Goal: Check status: Check status

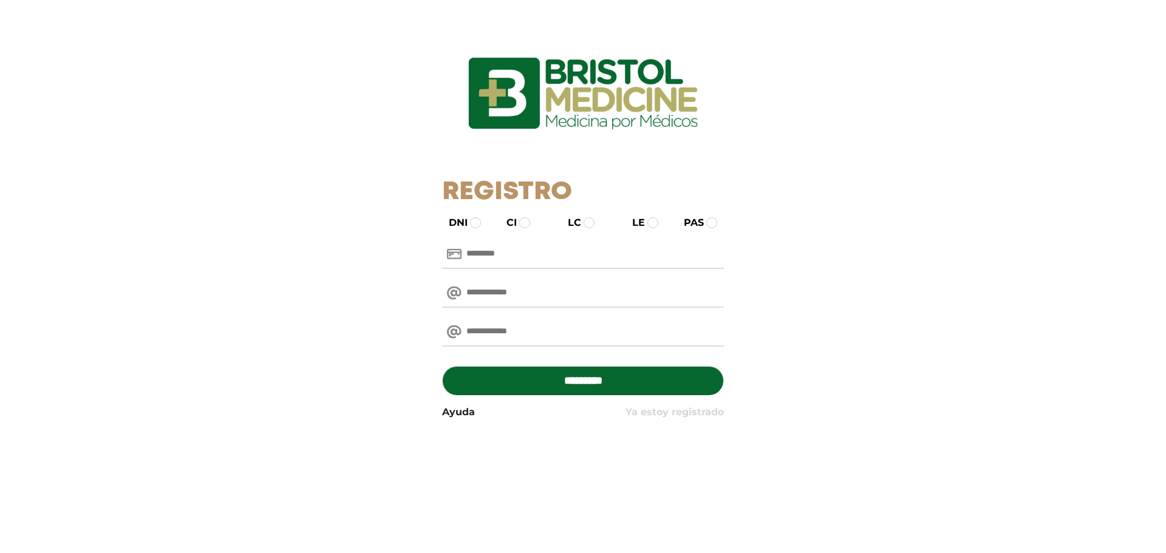
click at [668, 415] on link "Ya estoy registrado" at bounding box center [675, 412] width 98 height 15
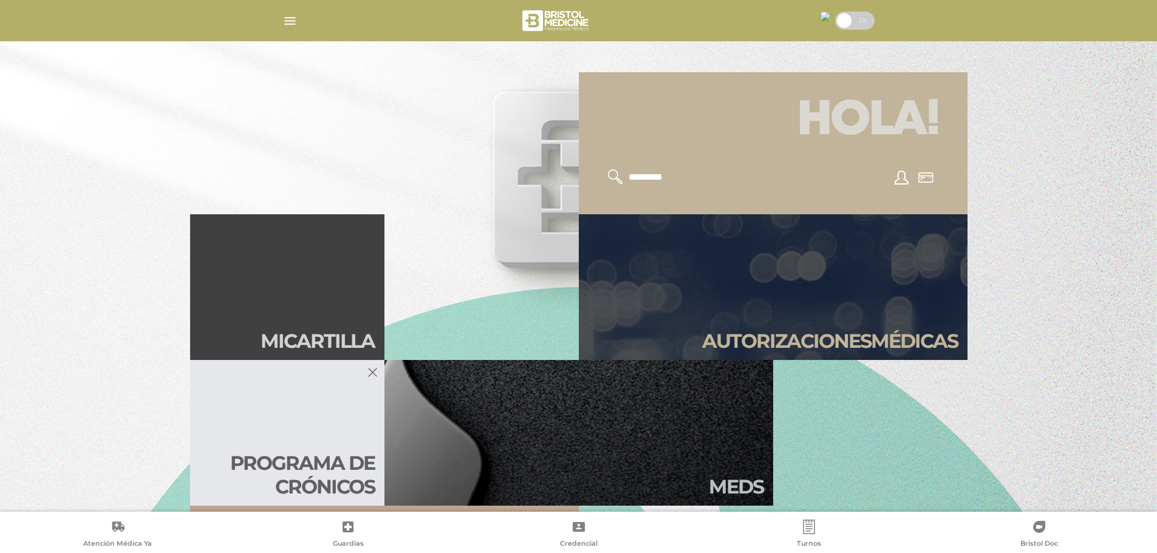
scroll to position [304, 0]
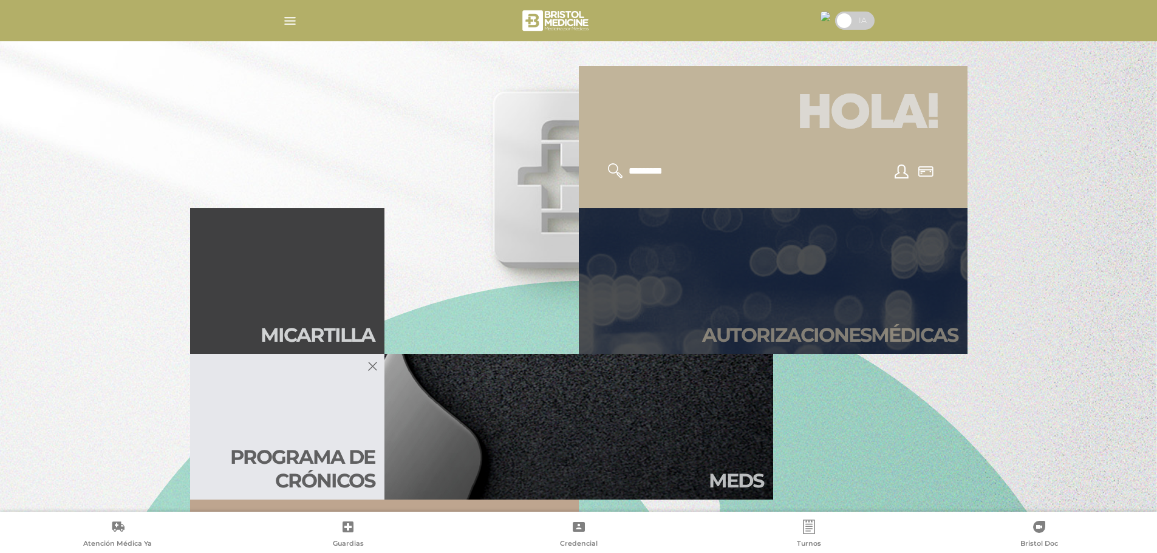
click at [739, 326] on h2 "Autori zaciones médicas" at bounding box center [830, 335] width 256 height 23
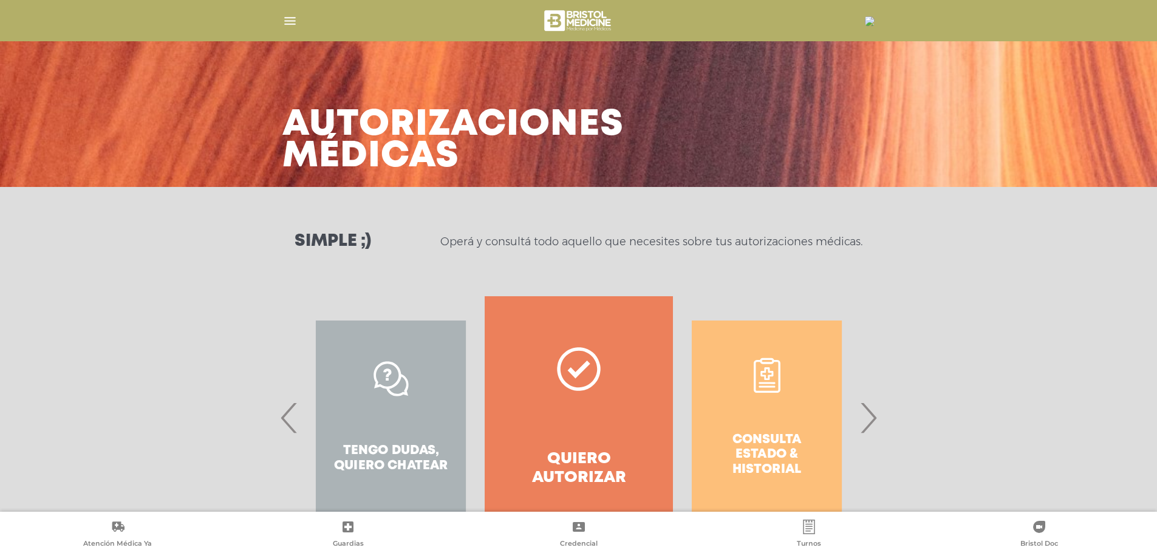
click at [868, 425] on span "›" at bounding box center [868, 418] width 24 height 66
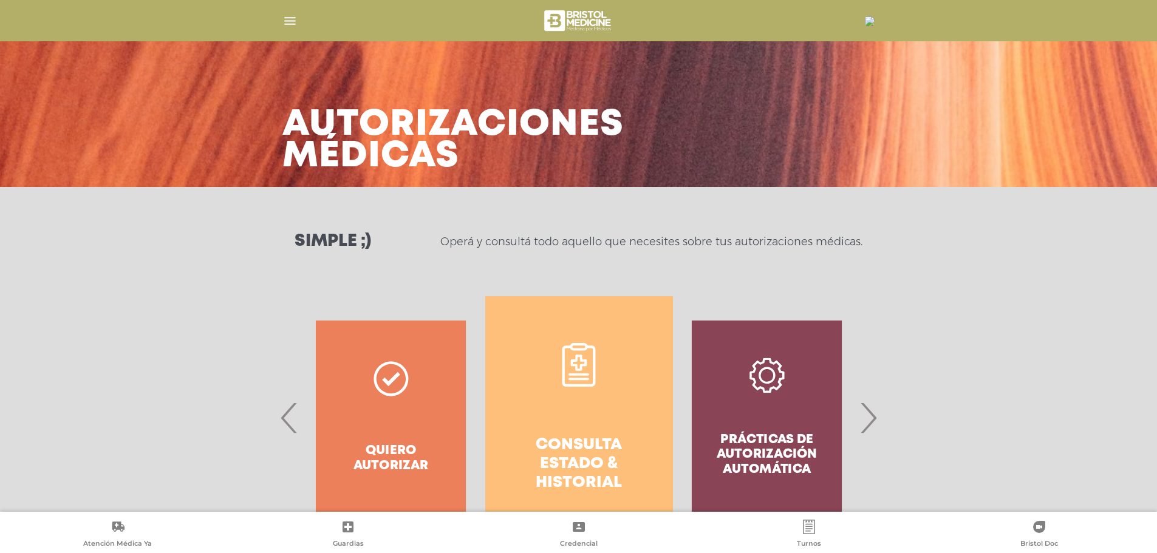
click at [607, 449] on h4 "Consulta estado & historial" at bounding box center [579, 464] width 144 height 57
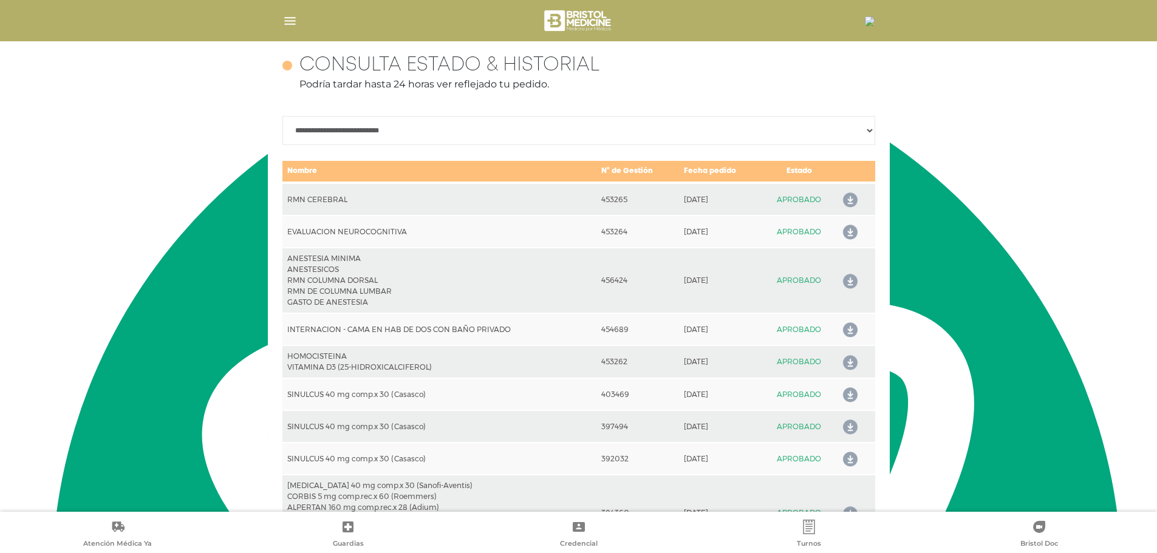
scroll to position [539, 0]
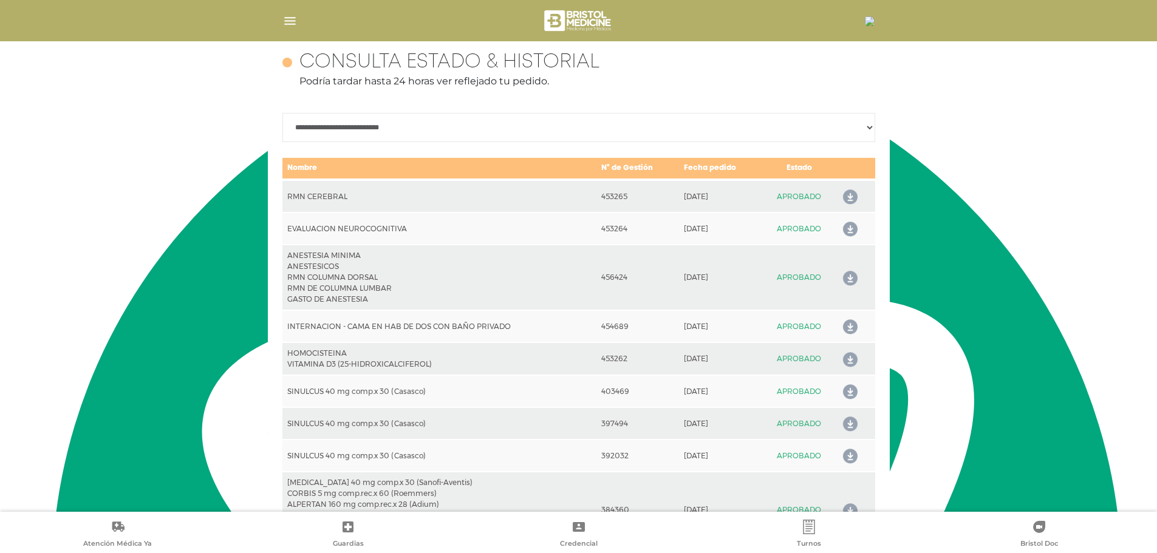
click at [848, 227] on icon at bounding box center [847, 229] width 19 height 19
click at [849, 196] on icon at bounding box center [847, 197] width 19 height 19
click at [847, 272] on icon at bounding box center [847, 278] width 19 height 19
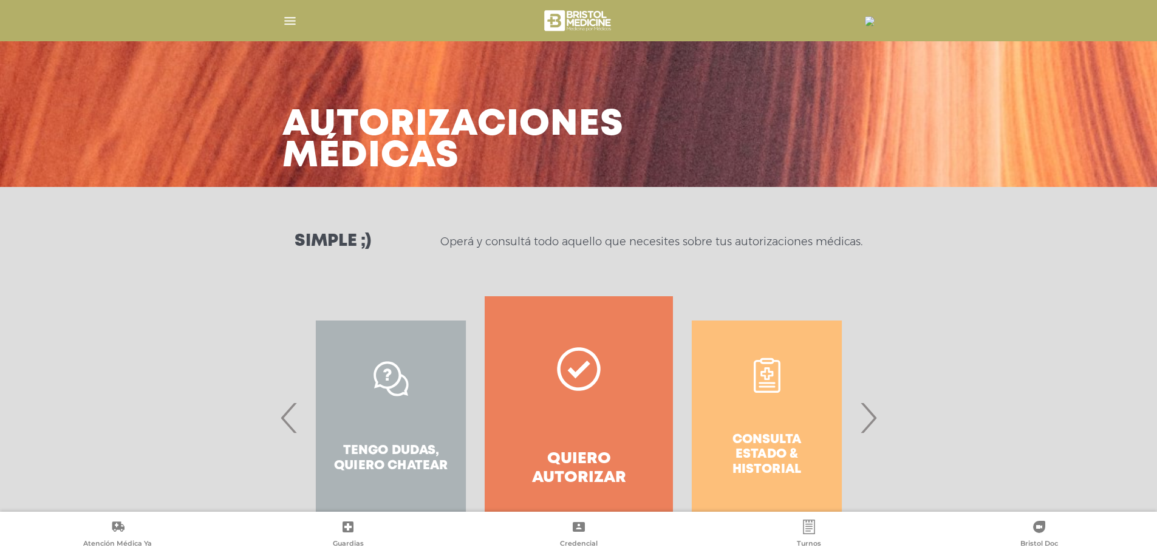
click at [562, 404] on link "Quiero autorizar" at bounding box center [579, 417] width 188 height 243
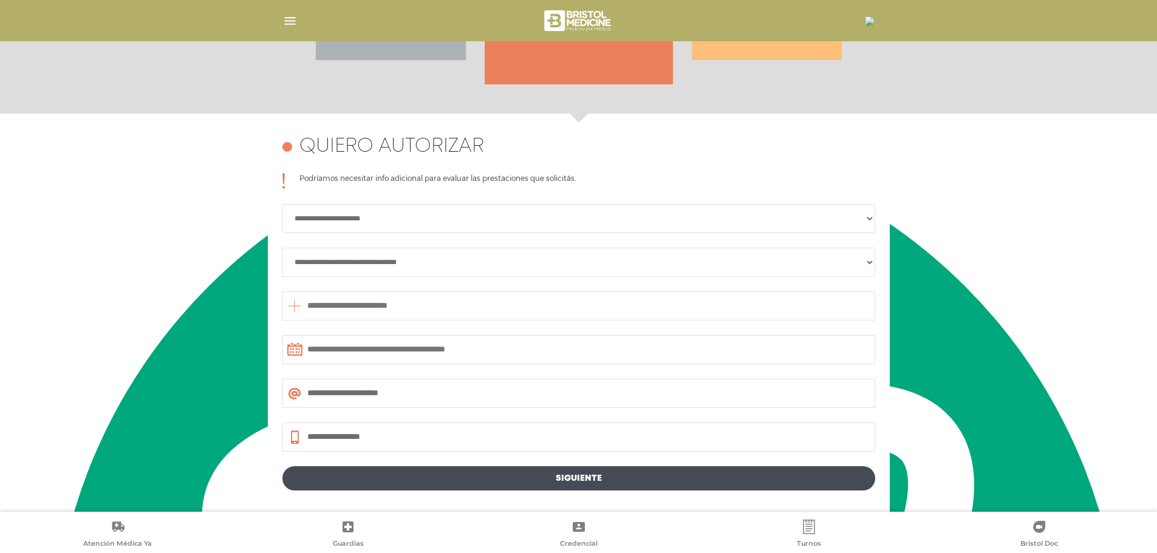
scroll to position [224, 0]
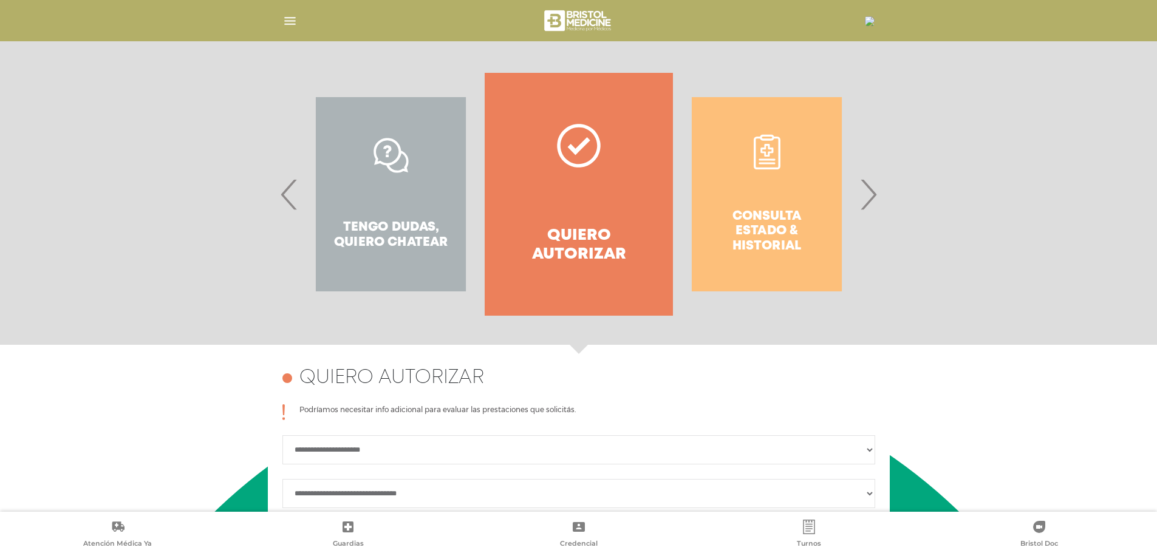
click at [878, 195] on span "›" at bounding box center [868, 195] width 24 height 66
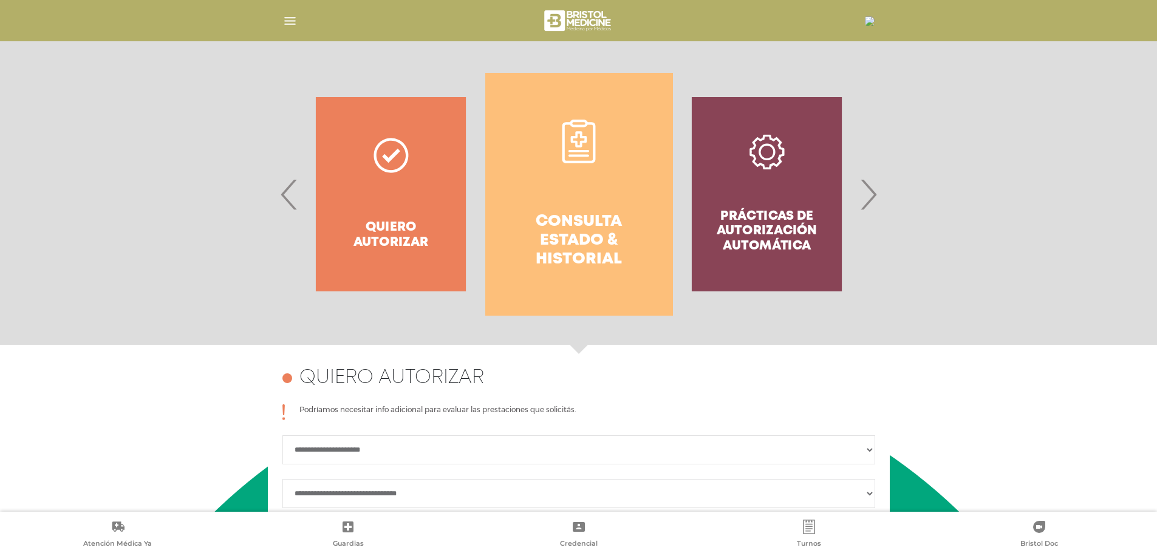
click at [557, 224] on h4 "Consulta estado & historial" at bounding box center [579, 241] width 144 height 57
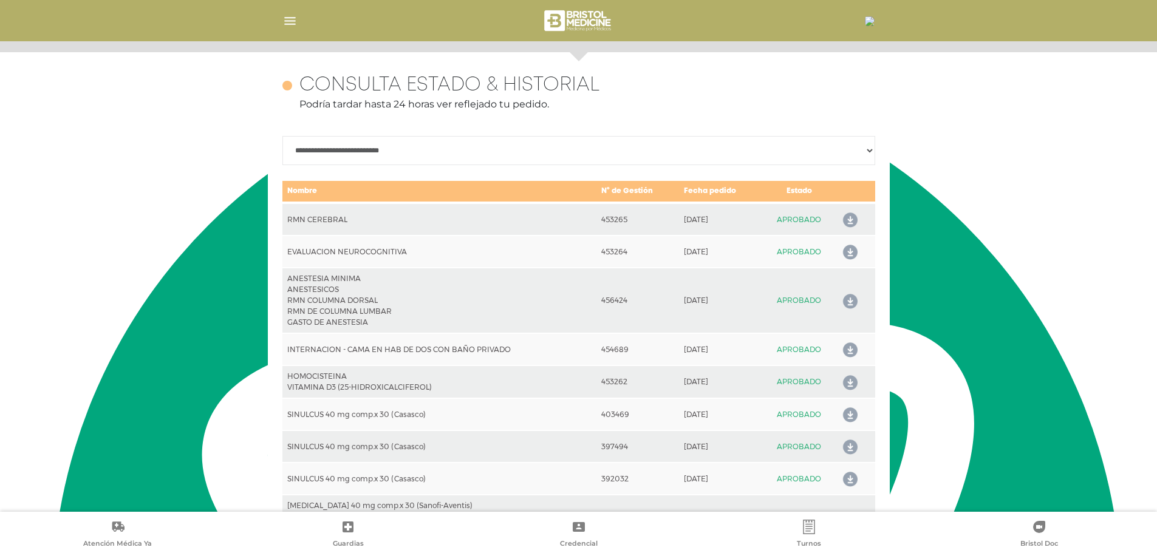
scroll to position [539, 0]
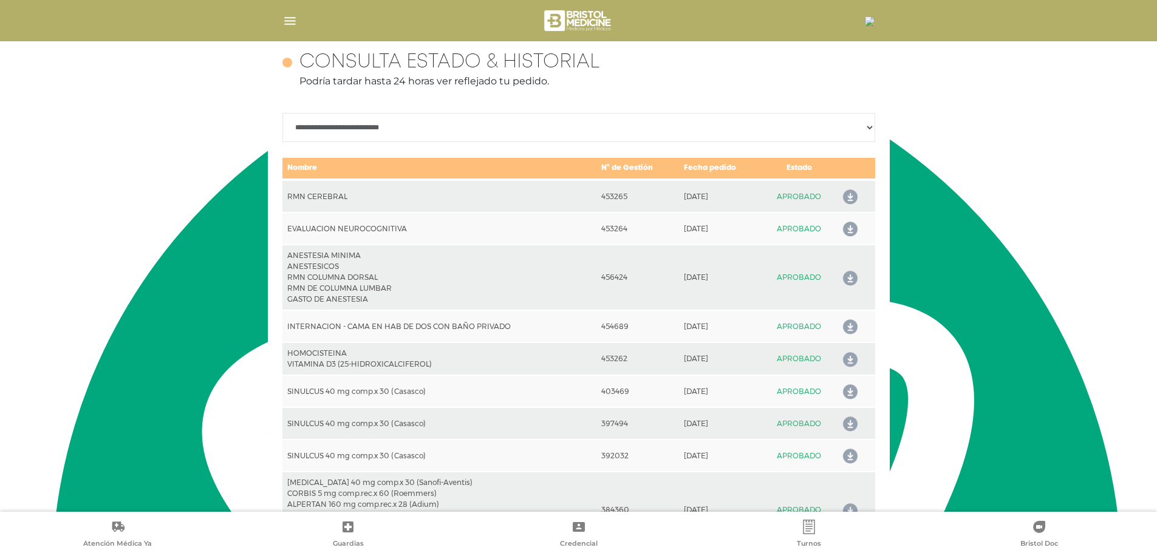
click at [847, 228] on icon at bounding box center [847, 229] width 19 height 19
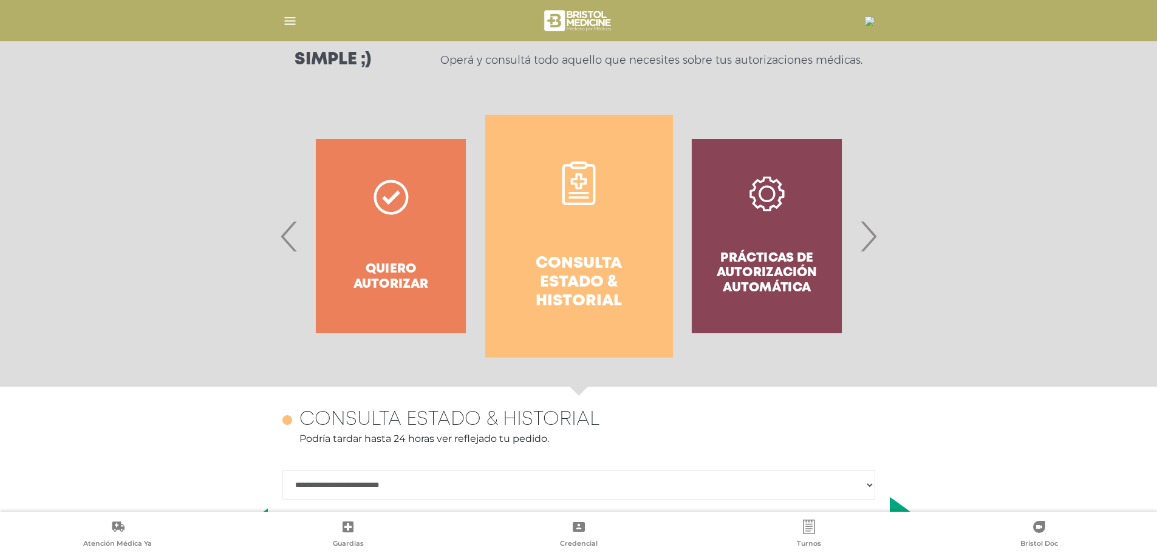
scroll to position [171, 0]
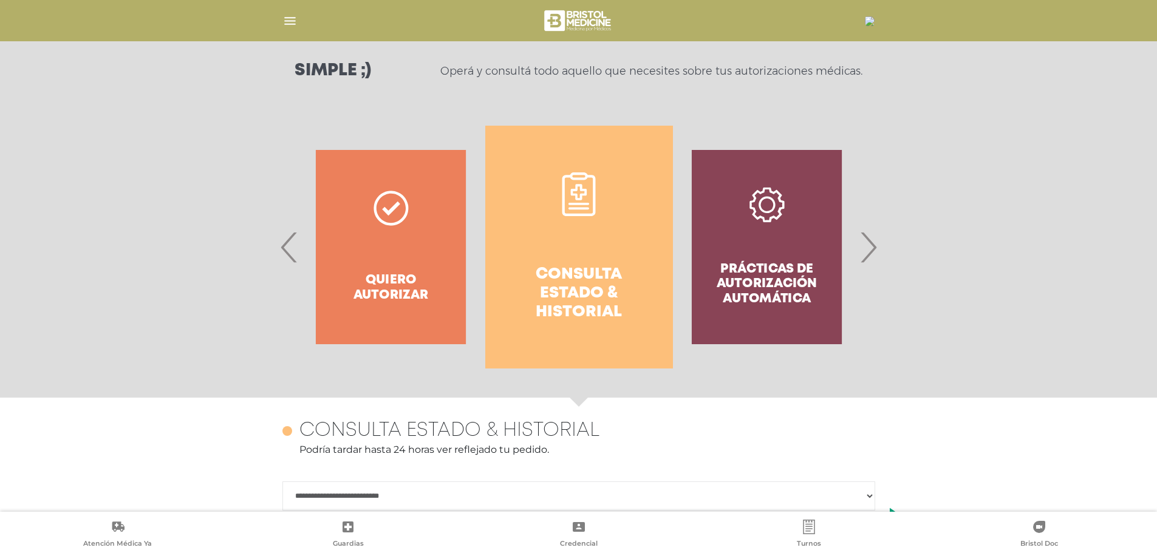
click at [864, 247] on span "›" at bounding box center [868, 247] width 24 height 66
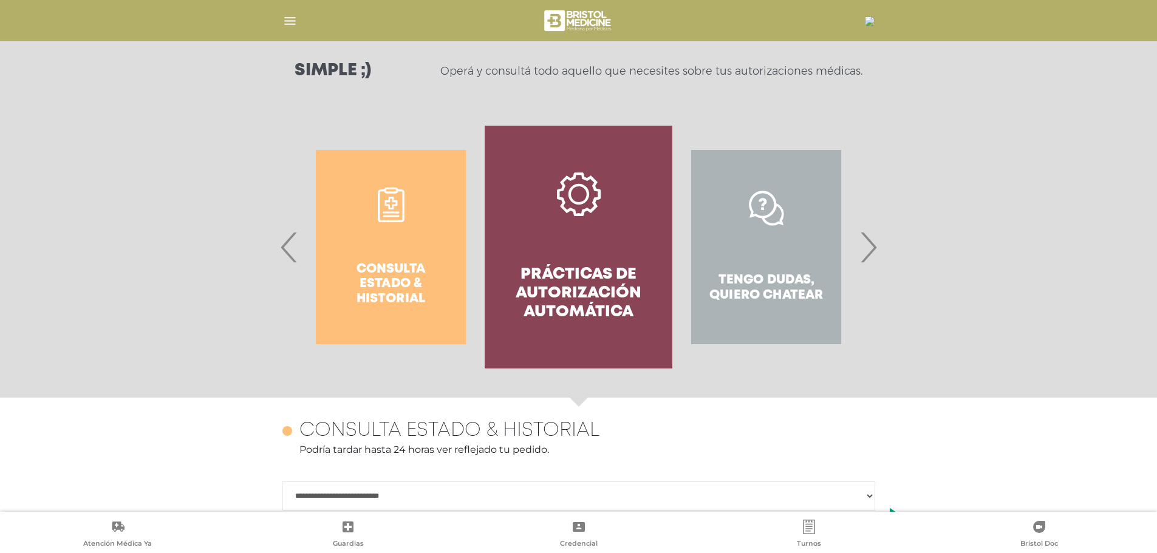
click at [747, 287] on div "Tengo dudas, quiero chatear" at bounding box center [766, 247] width 188 height 243
click at [871, 245] on span "›" at bounding box center [868, 247] width 24 height 66
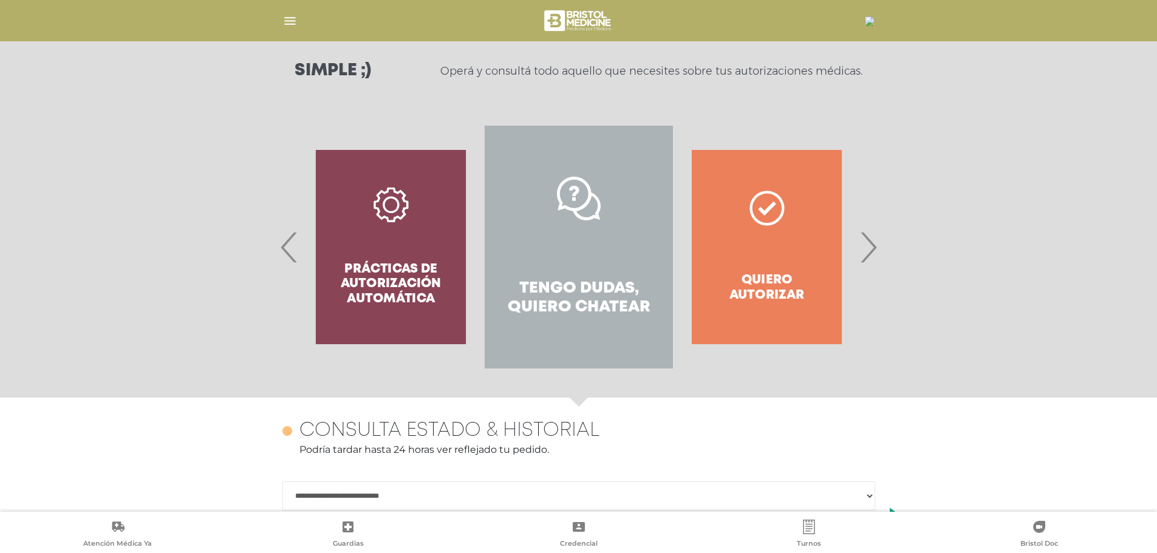
click at [866, 253] on span "›" at bounding box center [868, 247] width 24 height 66
